Goal: Navigation & Orientation: Find specific page/section

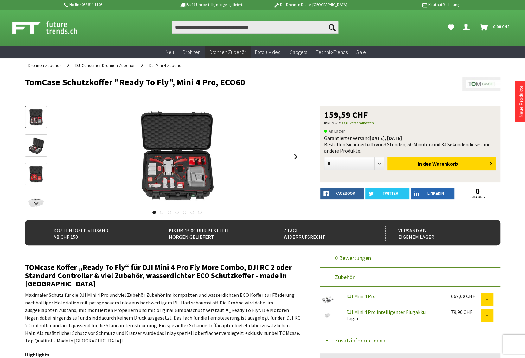
click at [39, 141] on img at bounding box center [36, 146] width 18 height 18
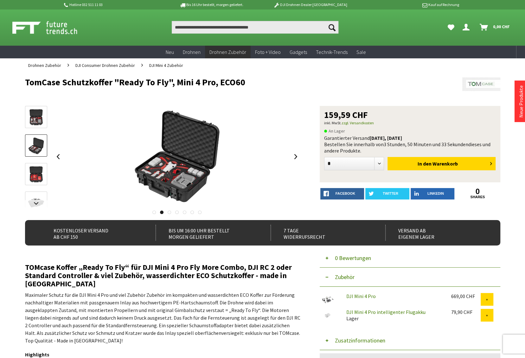
click at [39, 180] on img at bounding box center [36, 174] width 18 height 18
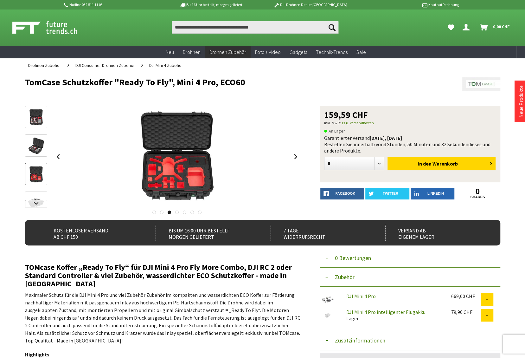
click at [39, 203] on link at bounding box center [36, 204] width 22 height 8
click at [30, 151] on img at bounding box center [36, 152] width 18 height 18
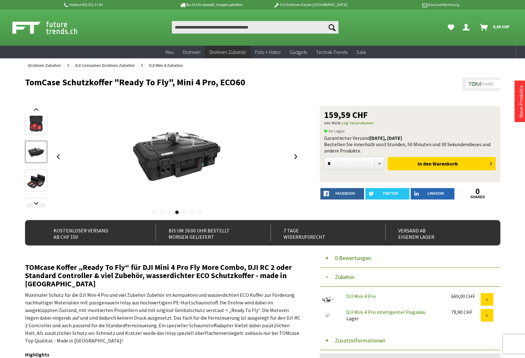
click at [38, 179] on img at bounding box center [36, 180] width 18 height 18
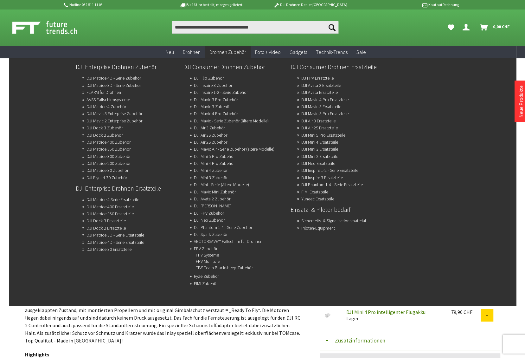
click at [225, 158] on link "DJI Mini 5 Pro Zubehör" at bounding box center [214, 156] width 41 height 9
